Goal: Information Seeking & Learning: Learn about a topic

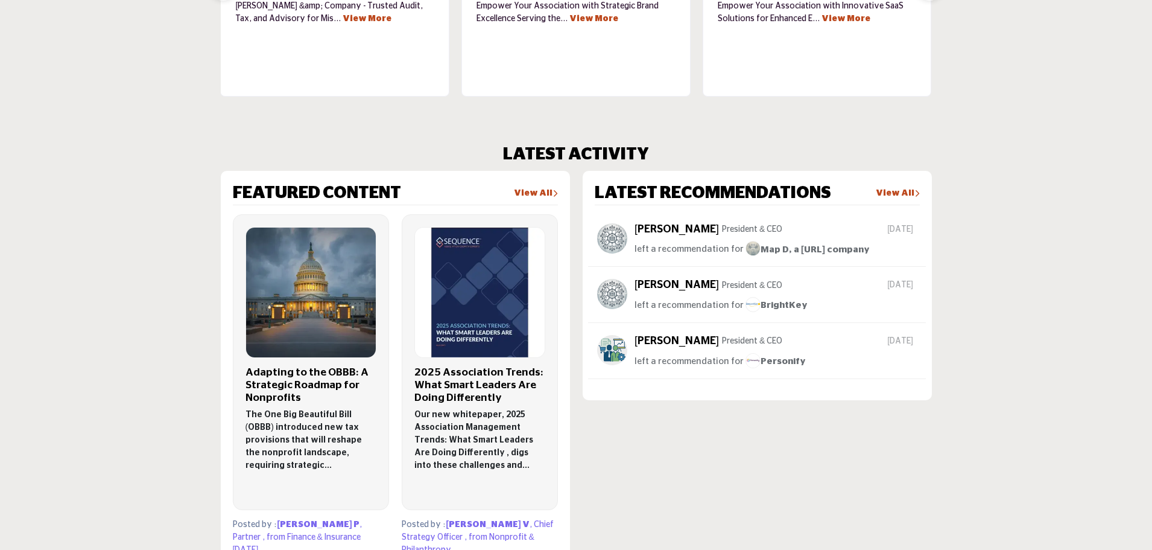
scroll to position [624, 0]
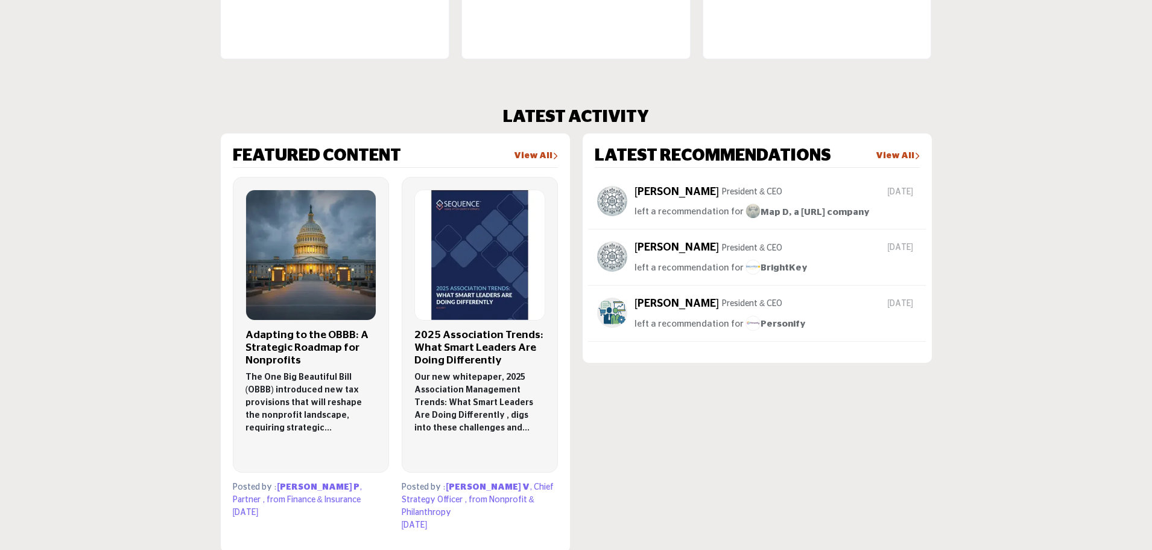
click at [475, 343] on h3 "2025 Association Trends: What Smart Leaders Are Doing Differently" at bounding box center [479, 348] width 131 height 38
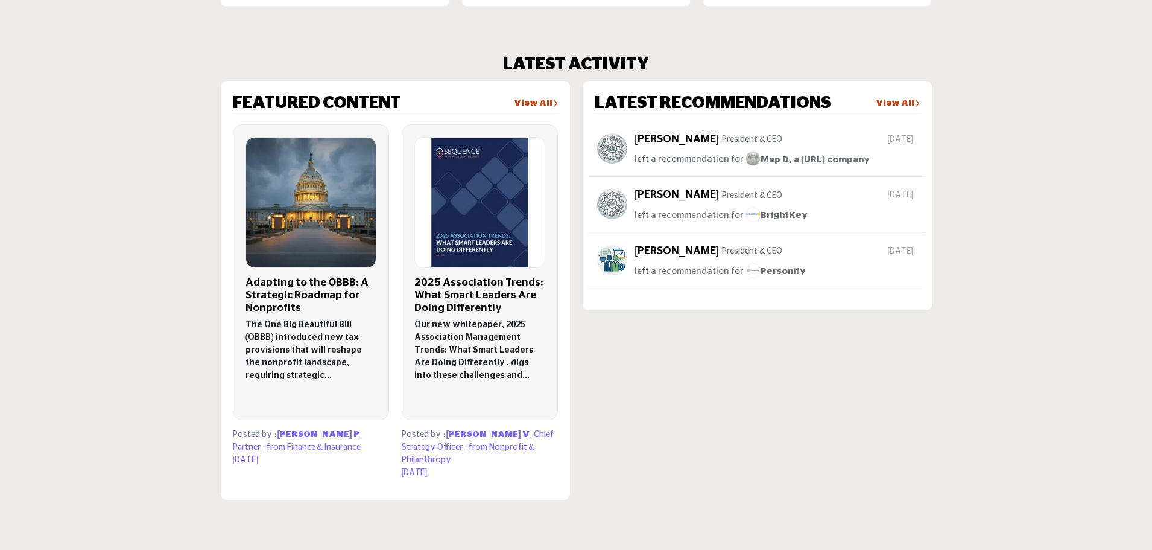
scroll to position [664, 0]
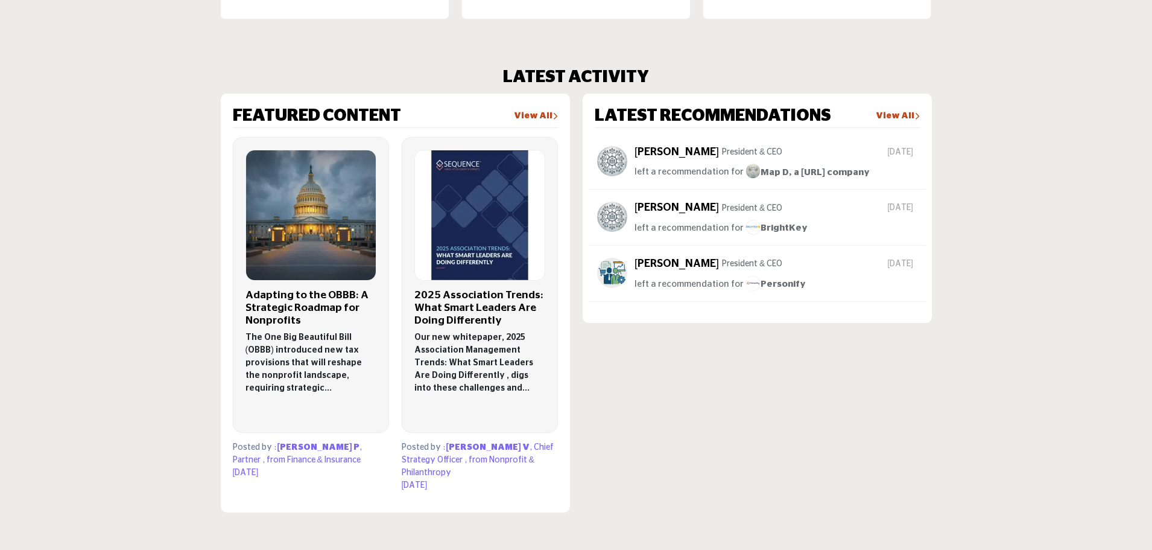
click at [533, 113] on link "View All" at bounding box center [536, 116] width 44 height 12
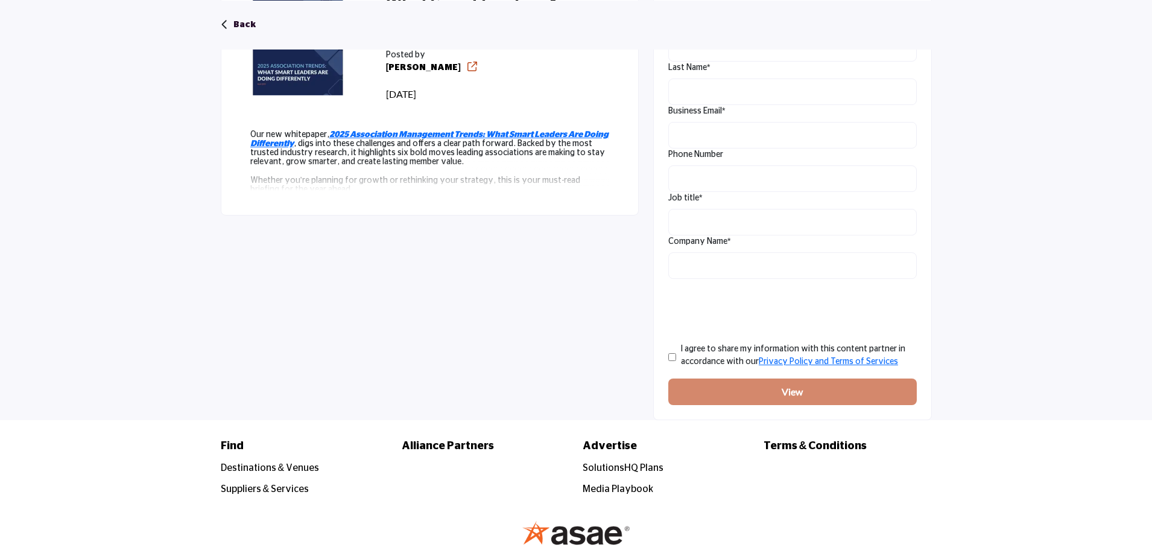
scroll to position [481, 0]
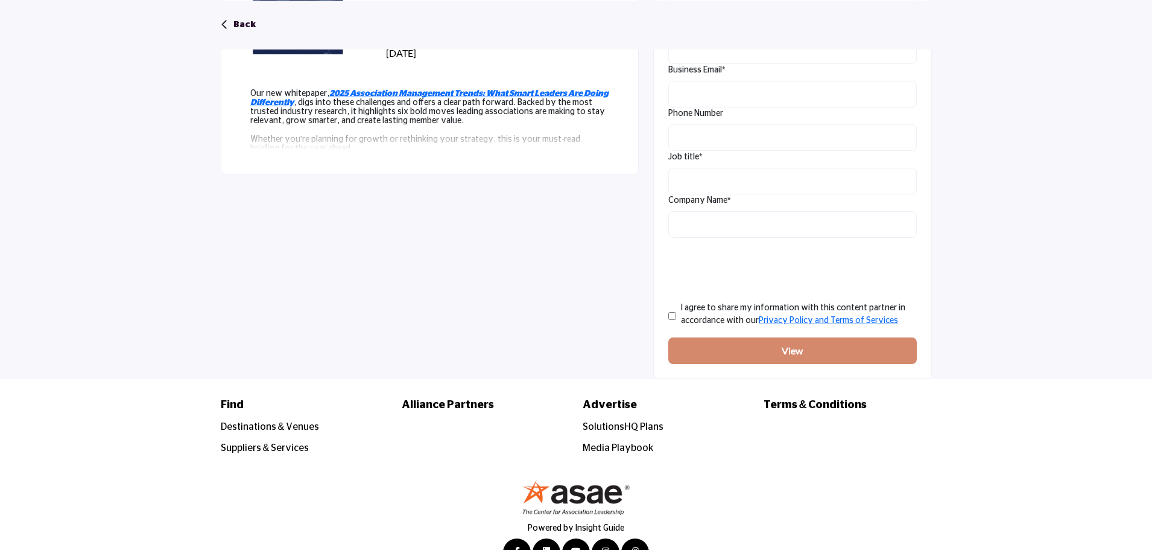
click at [425, 142] on p "Whether you’re planning for growth or rethinking your strategy, this is your mu…" at bounding box center [429, 143] width 359 height 19
click at [454, 122] on p "Our new whitepaper, 2025 Association Management Trends: What Smart Leaders Are …" at bounding box center [429, 107] width 359 height 36
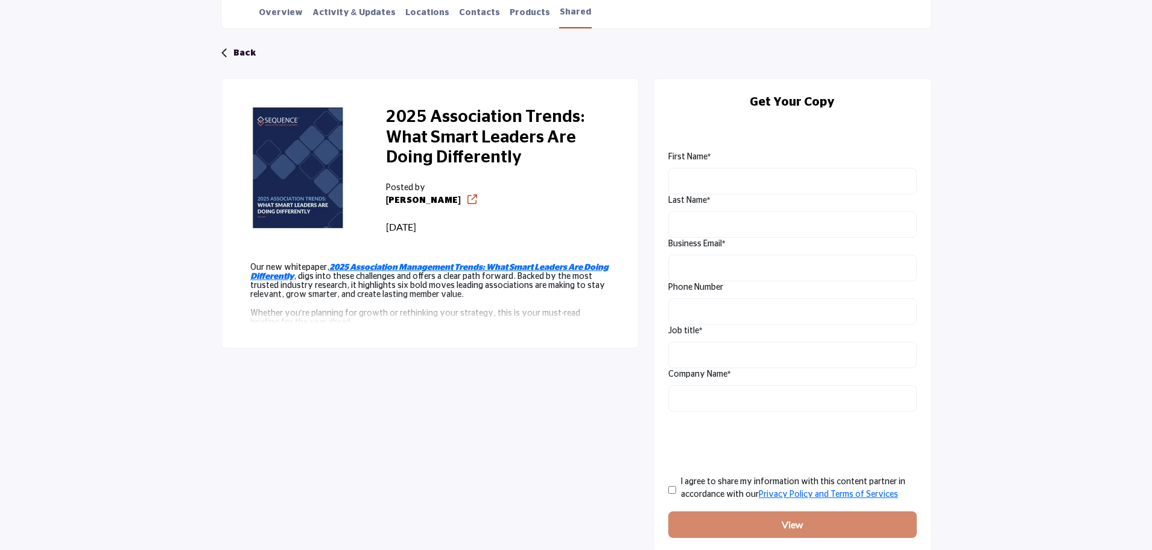
scroll to position [280, 0]
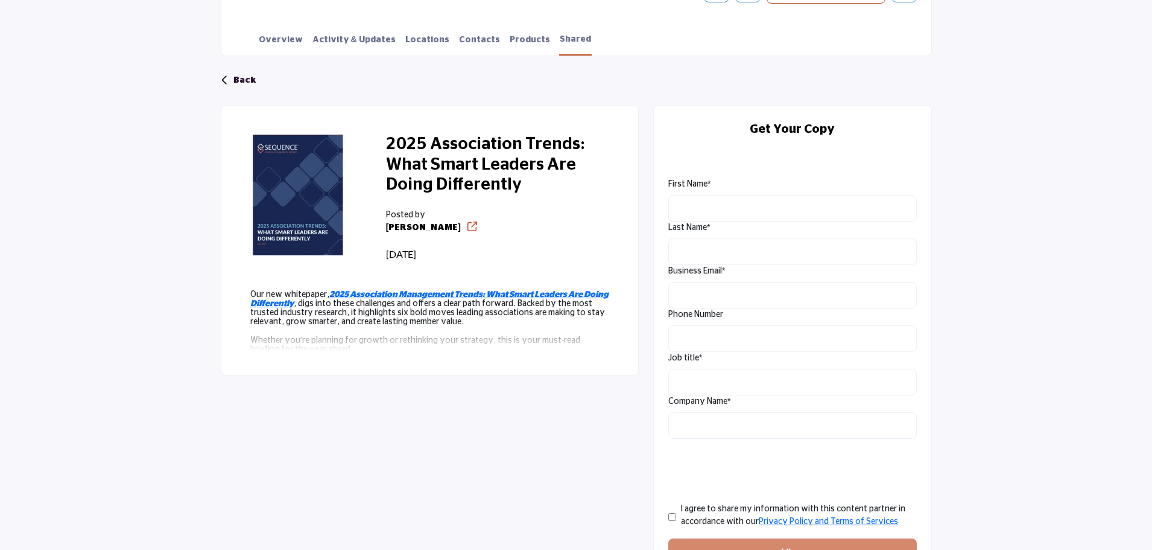
click at [467, 226] on icon at bounding box center [472, 226] width 10 height 10
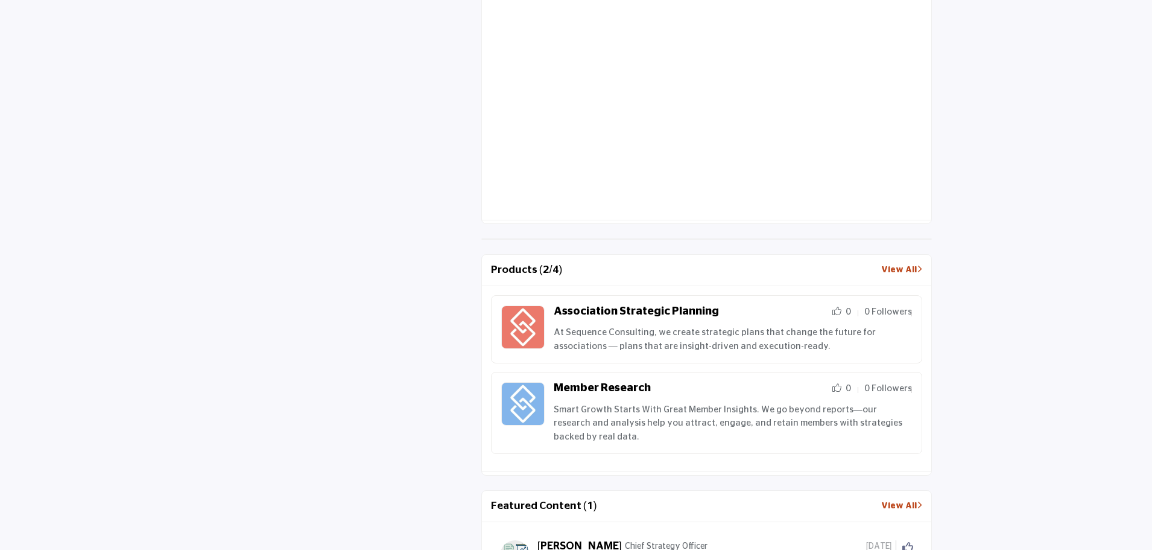
scroll to position [683, 0]
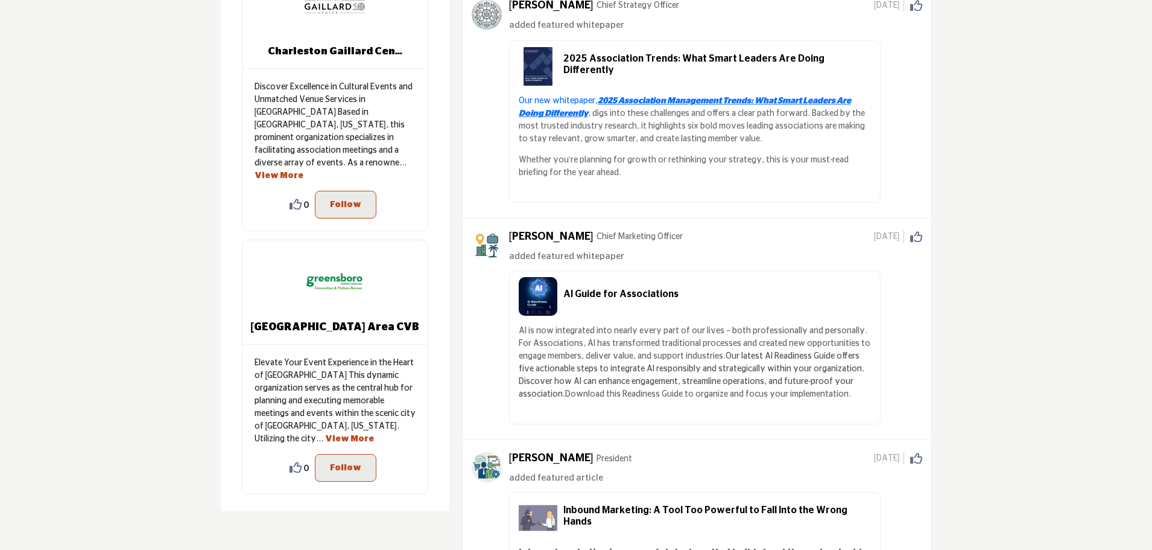
scroll to position [402, 0]
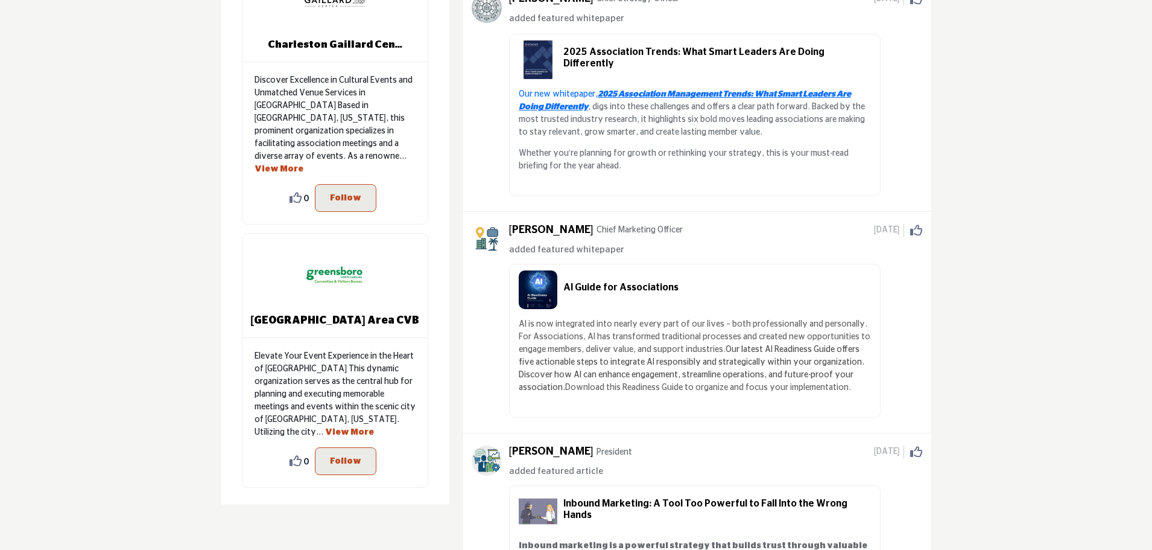
click at [150, 170] on div "Featured Listings ... View More 0 0 Follow Following ... View More 0" at bounding box center [576, 194] width 1152 height 1111
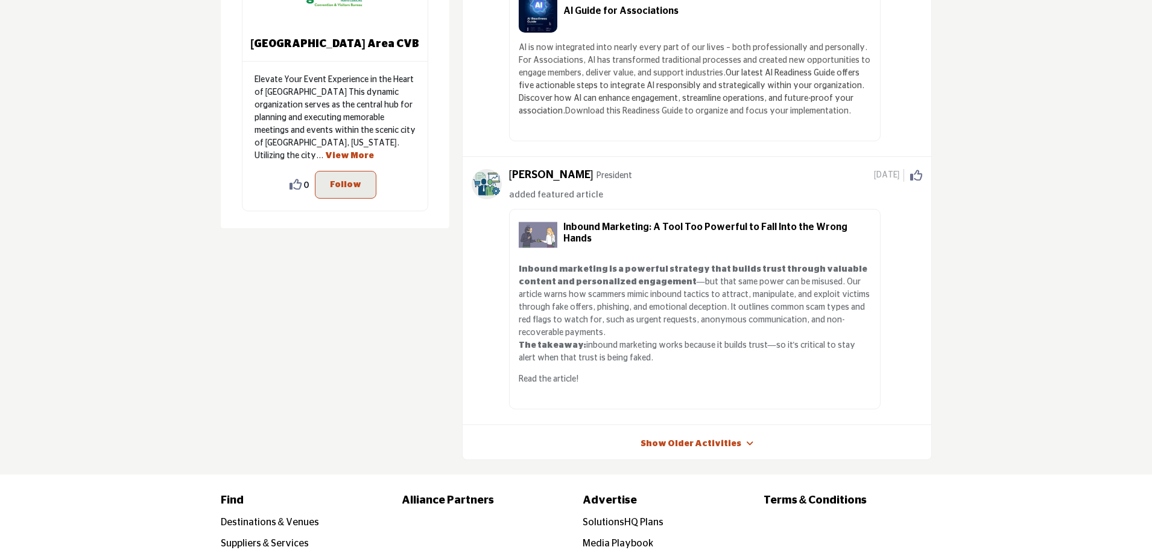
scroll to position [704, 0]
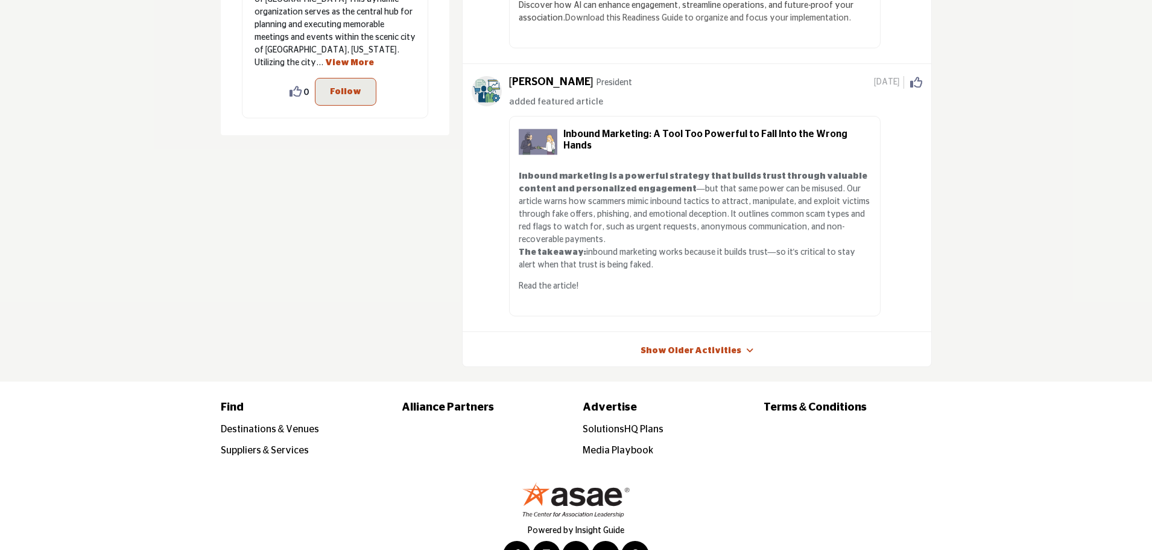
scroll to position [781, 0]
